Goal: Navigation & Orientation: Find specific page/section

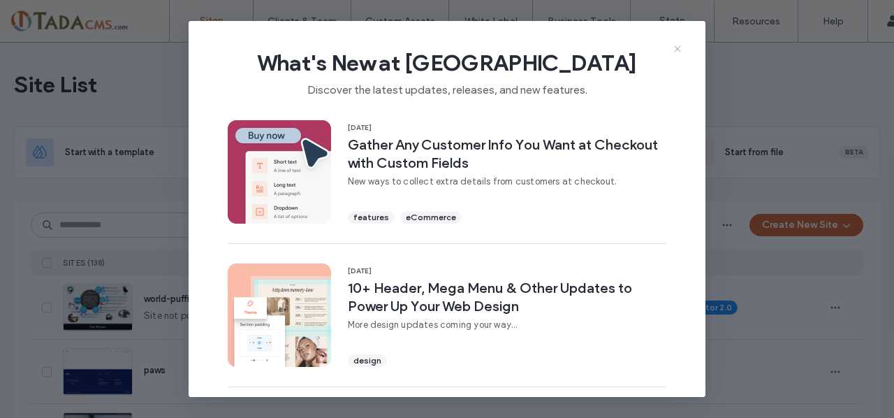
click at [682, 50] on icon at bounding box center [677, 48] width 11 height 11
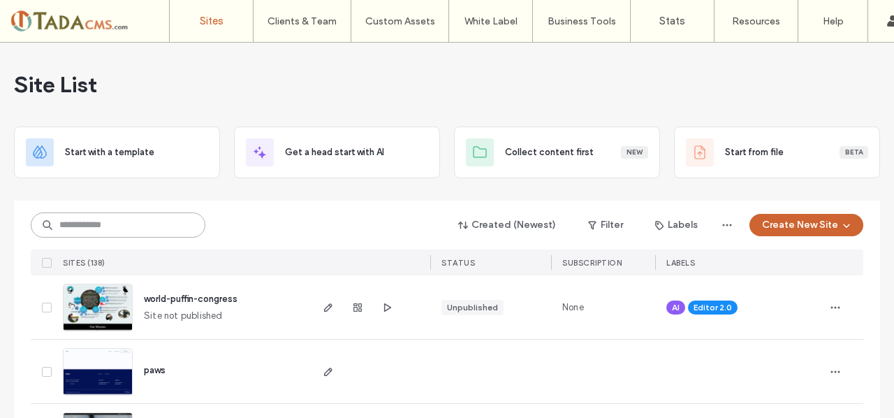
click at [81, 226] on input at bounding box center [118, 224] width 175 height 25
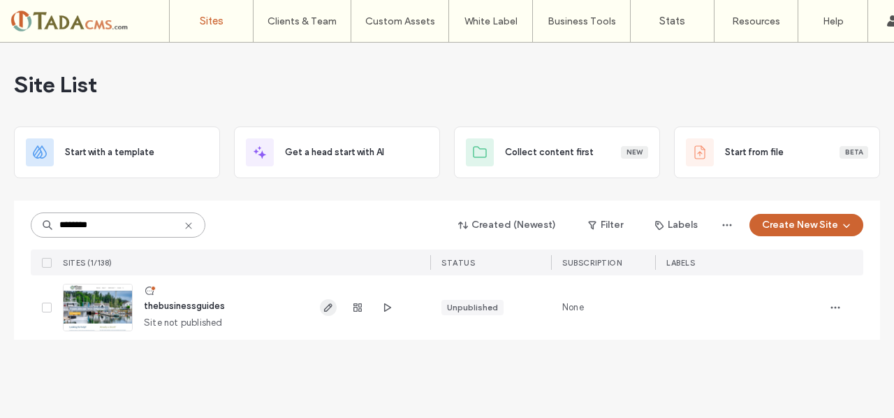
type input "********"
click at [326, 302] on icon "button" at bounding box center [328, 307] width 11 height 11
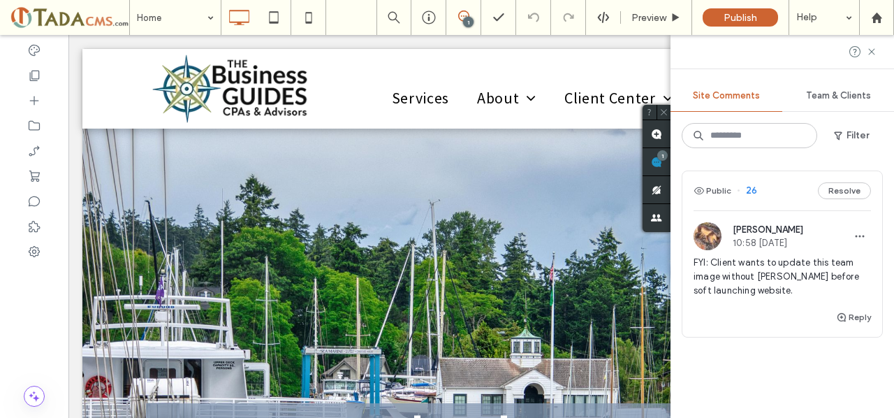
click at [765, 246] on span "10:58 [DATE]" at bounding box center [768, 243] width 71 height 10
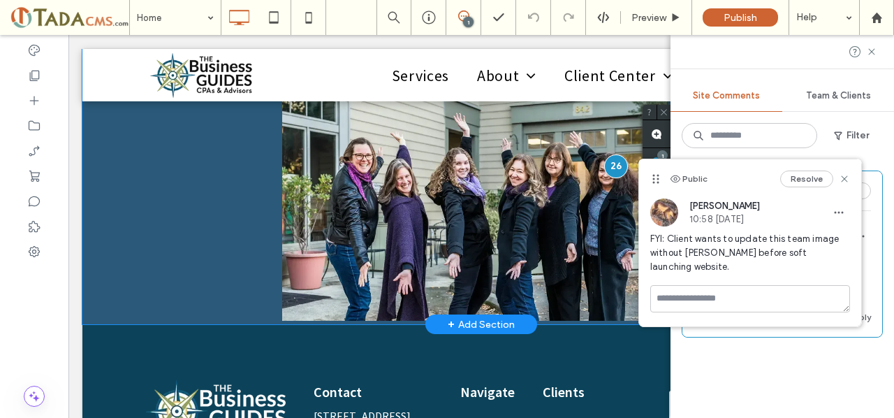
scroll to position [1159, 0]
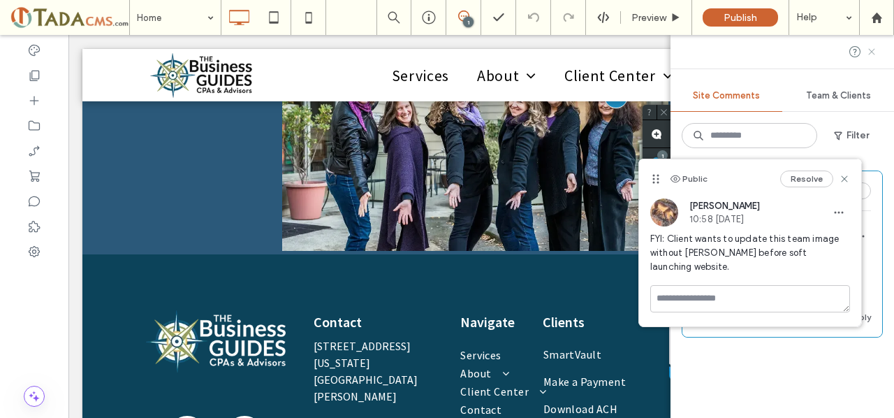
click at [877, 52] on icon at bounding box center [872, 51] width 11 height 11
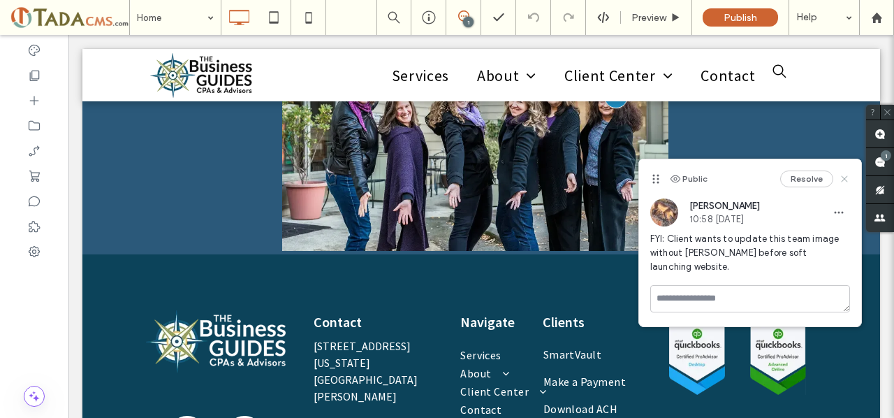
click at [842, 178] on icon at bounding box center [844, 178] width 11 height 11
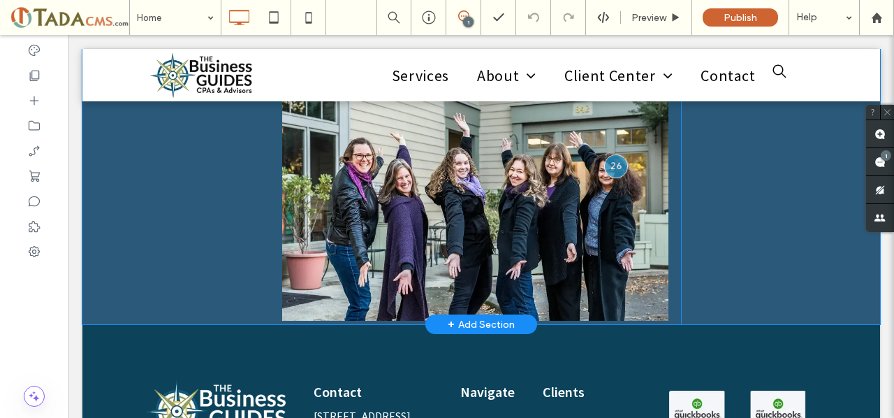
scroll to position [1019, 0]
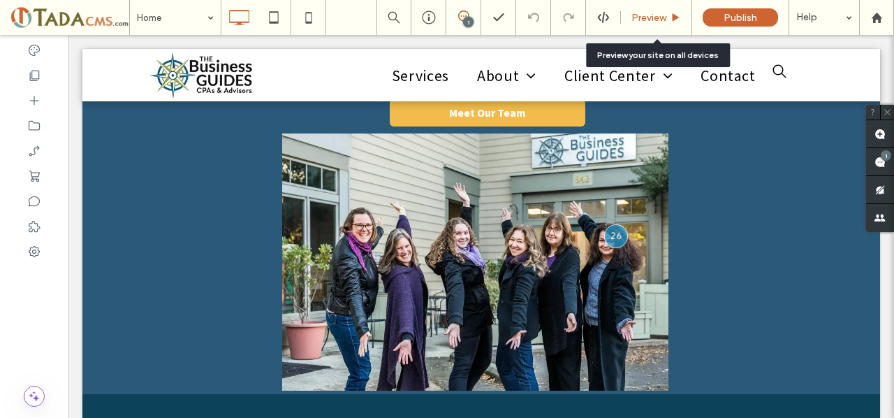
click at [673, 19] on icon at bounding box center [676, 18] width 10 height 10
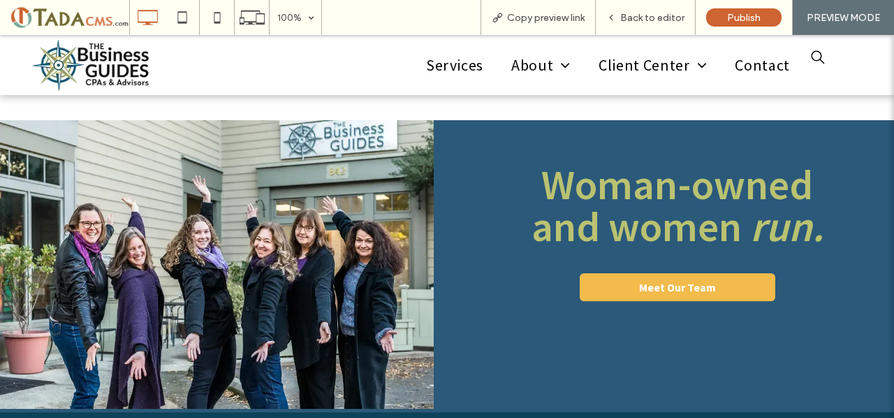
scroll to position [877, 0]
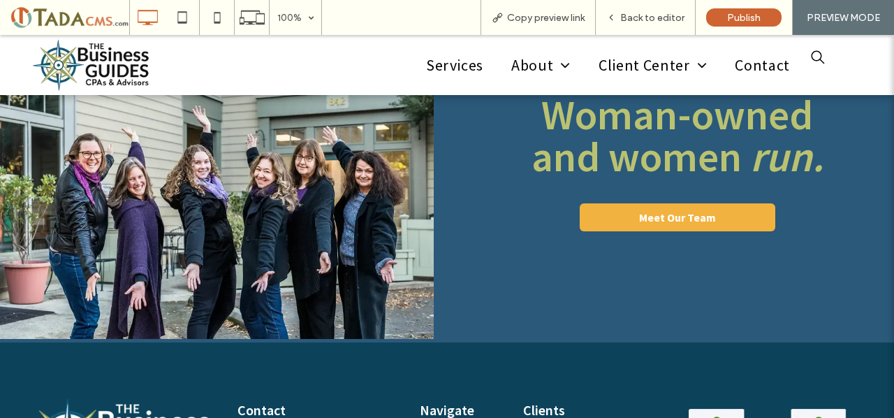
click at [639, 216] on span "Meet Our Team" at bounding box center [677, 217] width 77 height 14
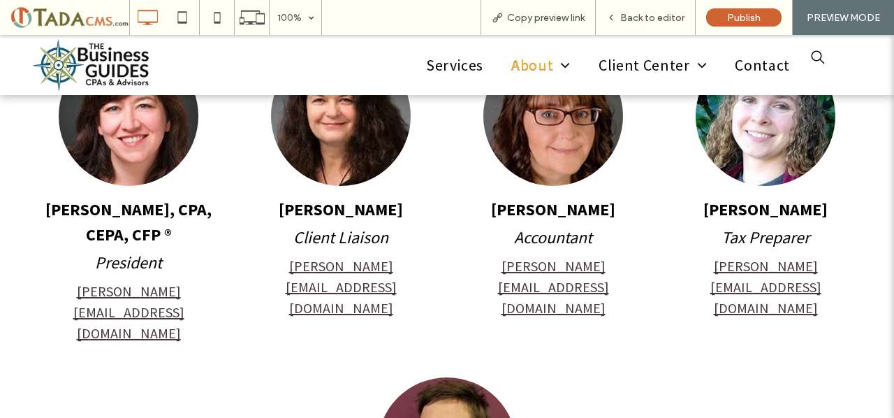
scroll to position [140, 0]
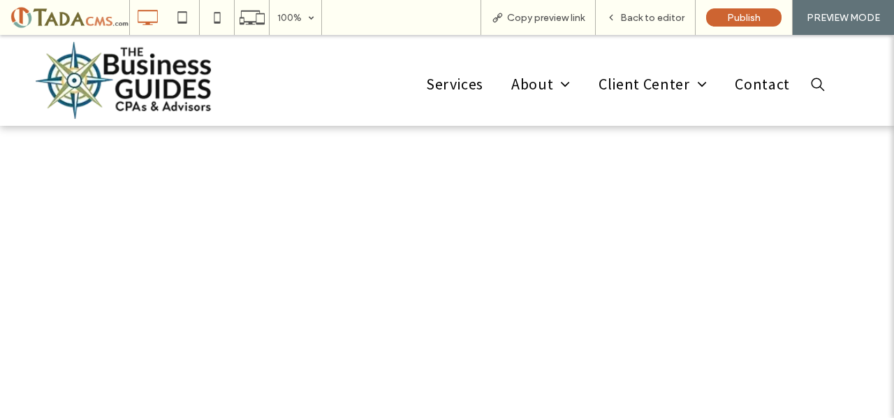
scroll to position [877, 0]
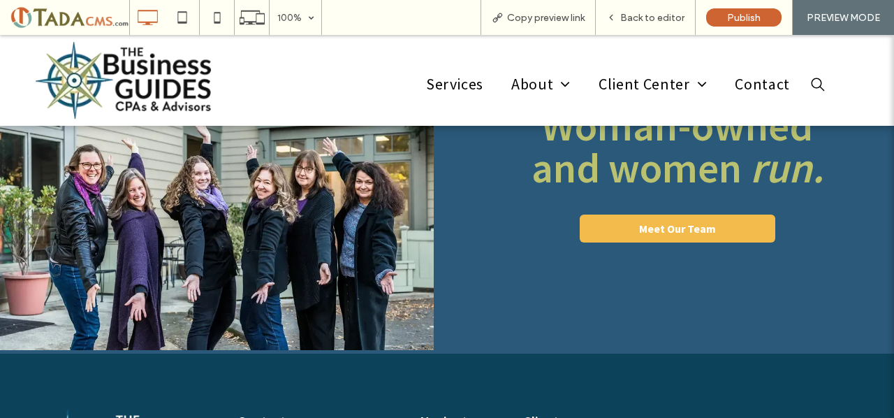
click at [267, 234] on img at bounding box center [217, 205] width 434 height 289
click at [458, 218] on div "Woman-owned and women run. Meet Our Team Click To Paste" at bounding box center [670, 207] width 447 height 292
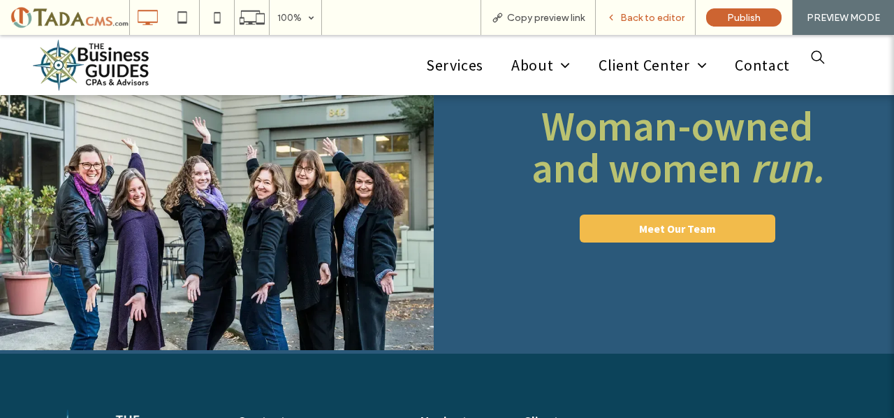
click at [637, 17] on span "Back to editor" at bounding box center [653, 18] width 64 height 12
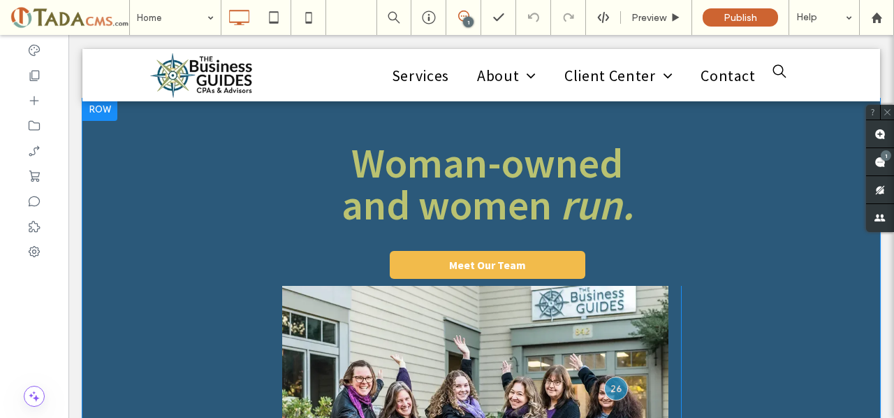
scroll to position [1017, 0]
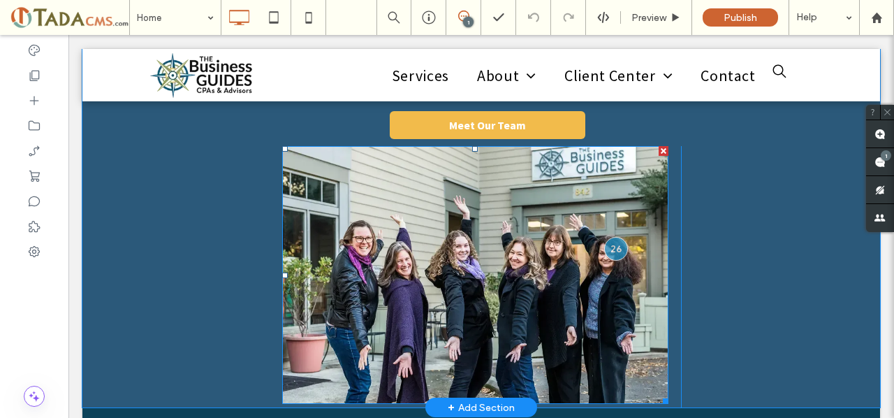
click at [488, 258] on img at bounding box center [475, 275] width 387 height 258
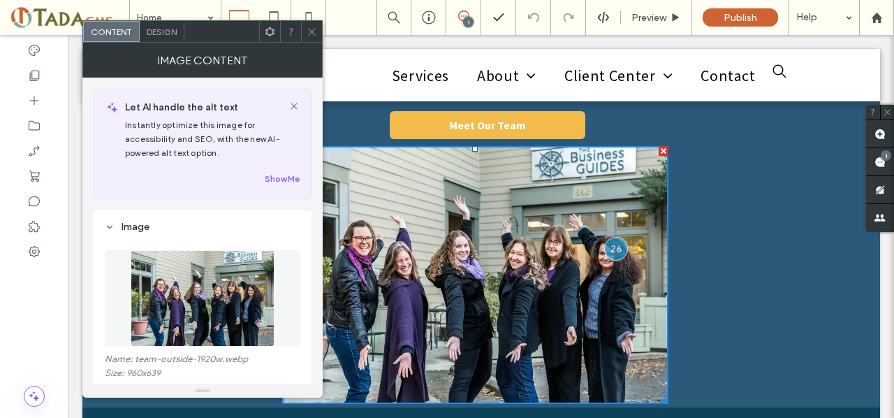
click at [317, 27] on icon at bounding box center [312, 32] width 10 height 10
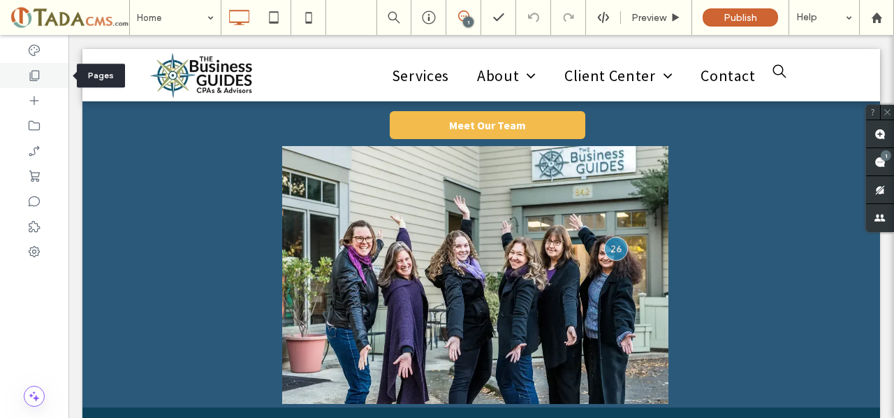
click at [44, 68] on div at bounding box center [34, 75] width 68 height 25
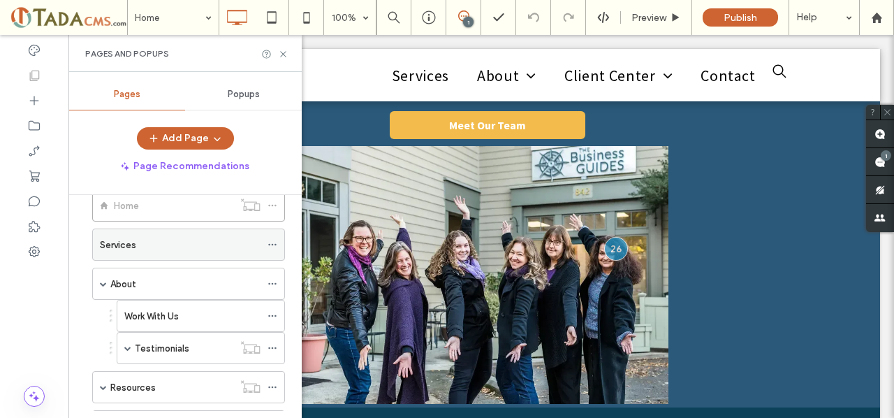
scroll to position [0, 0]
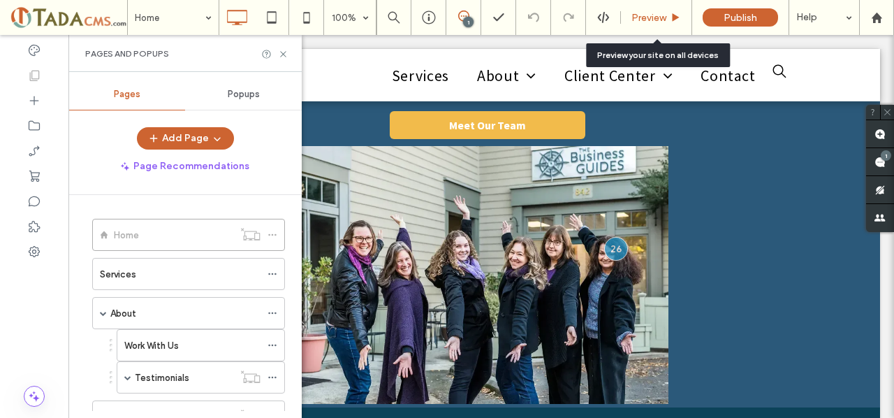
click at [646, 23] on div "Preview" at bounding box center [656, 17] width 71 height 35
click at [651, 9] on div "Preview" at bounding box center [656, 17] width 71 height 35
click at [664, 14] on span "Preview" at bounding box center [649, 18] width 35 height 12
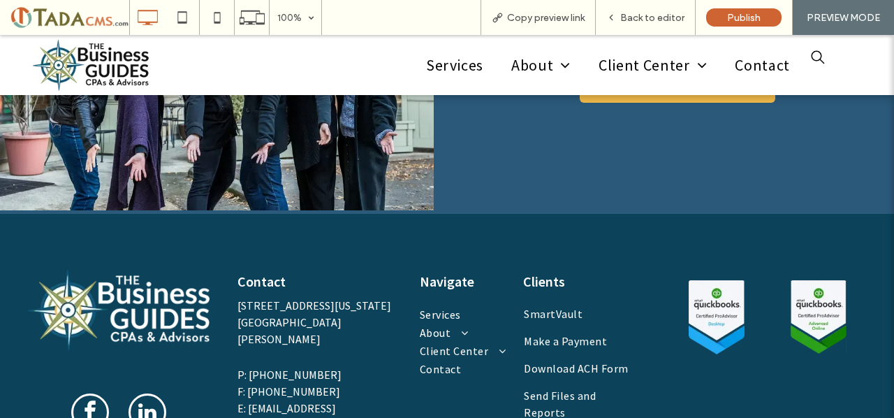
scroll to position [805, 0]
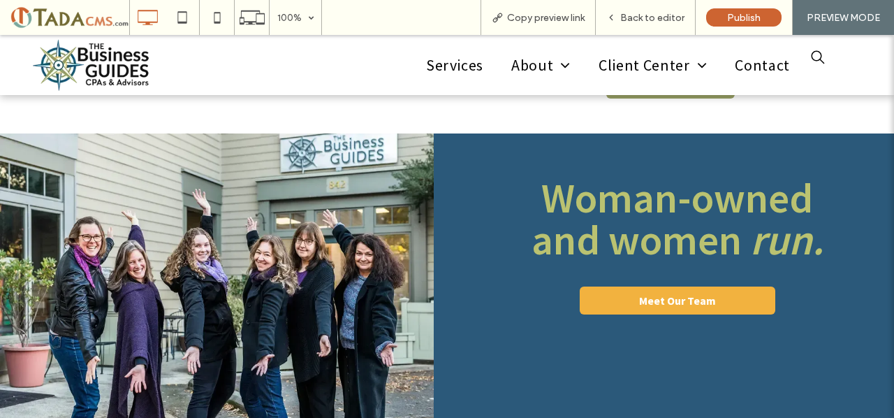
click at [623, 301] on link "Meet Our Team" at bounding box center [678, 301] width 196 height 28
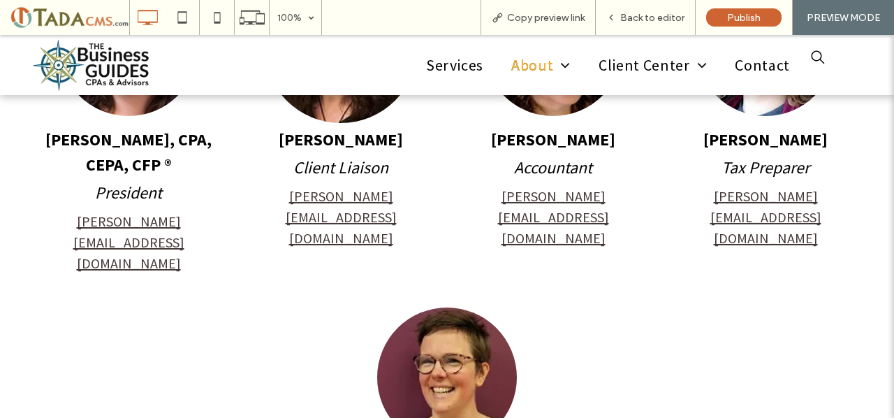
scroll to position [349, 0]
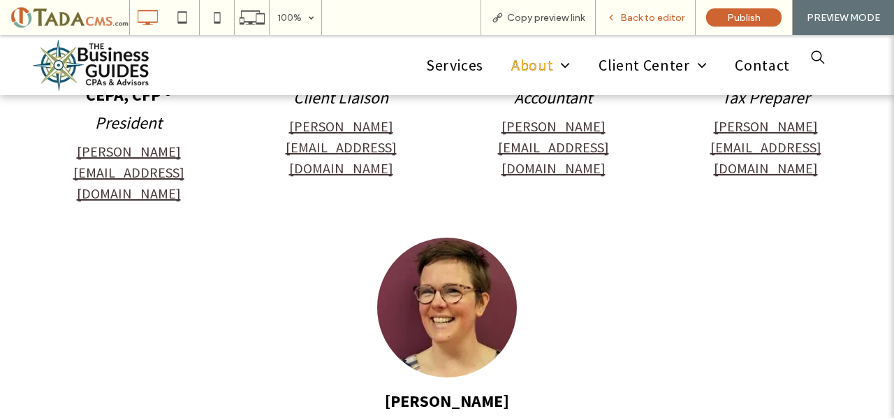
click at [678, 17] on span "Back to editor" at bounding box center [653, 18] width 64 height 12
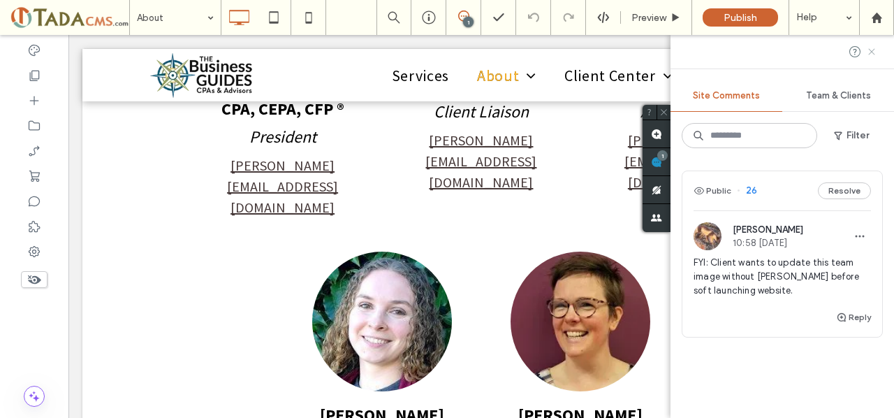
click at [873, 53] on use at bounding box center [872, 51] width 6 height 6
